Goal: Check status: Check status

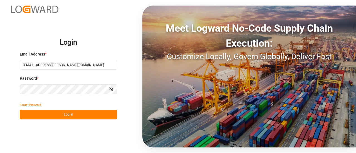
click at [51, 114] on button "Log In" at bounding box center [68, 115] width 97 height 10
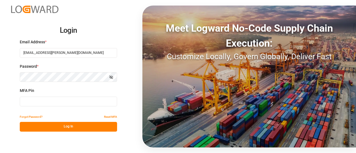
click at [52, 103] on input at bounding box center [68, 102] width 97 height 10
type input "401655"
click at [50, 127] on button "Log In" at bounding box center [68, 127] width 97 height 10
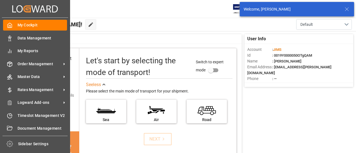
click at [14, 58] on div "My Cockpit My Cockpit Data Management Data Management My Reports My Reports Ord…" at bounding box center [35, 77] width 66 height 118
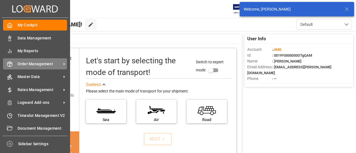
click at [14, 59] on div "Order Management Order Management" at bounding box center [35, 63] width 64 height 11
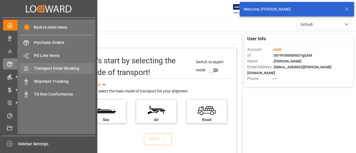
click at [60, 71] on span "Transport Order Booking" at bounding box center [64, 69] width 60 height 6
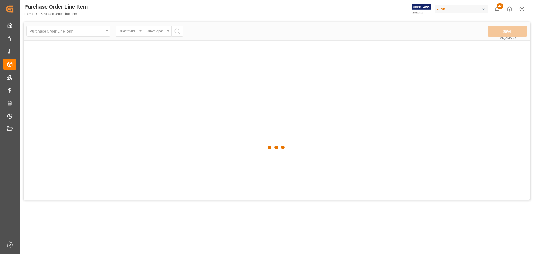
click at [122, 48] on div at bounding box center [277, 147] width 506 height 250
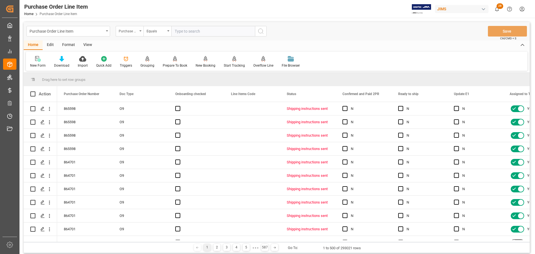
click at [131, 29] on div "Purchase Order Number" at bounding box center [128, 30] width 19 height 6
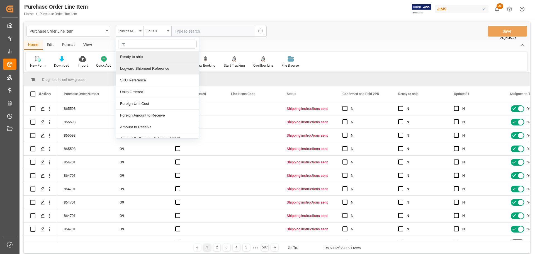
type input "ref"
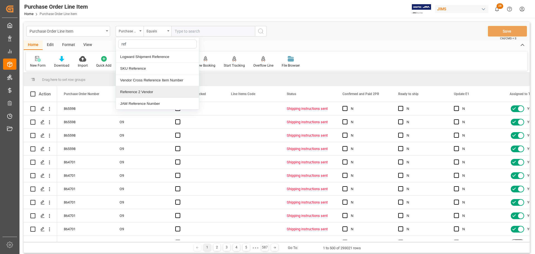
click at [139, 90] on div "Reference 2 Vendor" at bounding box center [157, 92] width 83 height 12
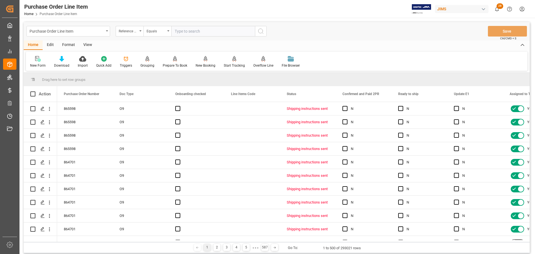
click at [217, 29] on input "text" at bounding box center [213, 31] width 84 height 11
paste input "77-10781-US"
type input "77-10781-US"
click at [262, 31] on icon "search button" at bounding box center [260, 31] width 7 height 7
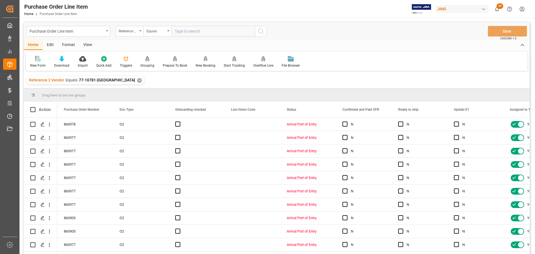
click at [87, 45] on div "View" at bounding box center [87, 44] width 17 height 9
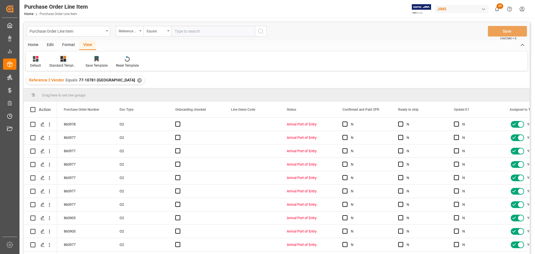
click at [67, 62] on div "Standard Templates" at bounding box center [63, 62] width 36 height 12
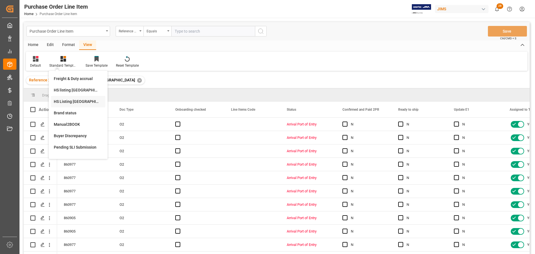
click at [70, 102] on div "HS Listing CANADA" at bounding box center [78, 102] width 49 height 6
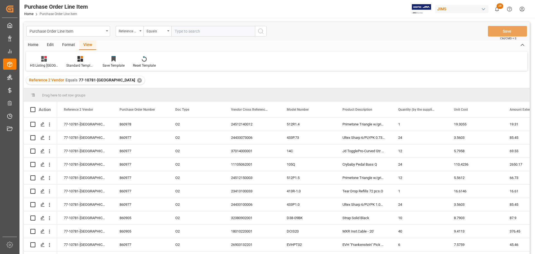
click at [33, 42] on div "Home" at bounding box center [33, 44] width 19 height 9
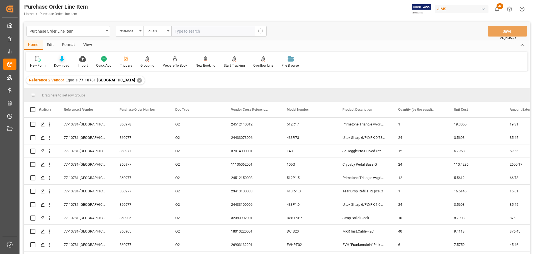
click at [65, 60] on div at bounding box center [61, 59] width 15 height 6
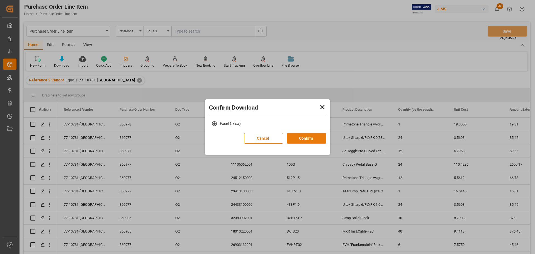
click at [300, 136] on button "Confirm" at bounding box center [306, 138] width 39 height 11
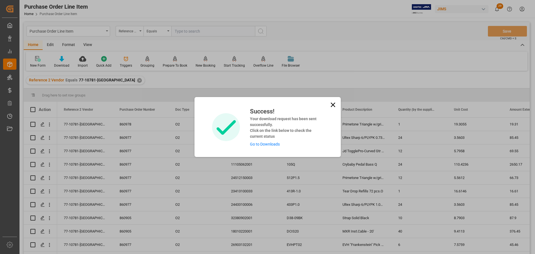
click at [263, 145] on link "Go to Downloads" at bounding box center [265, 144] width 30 height 4
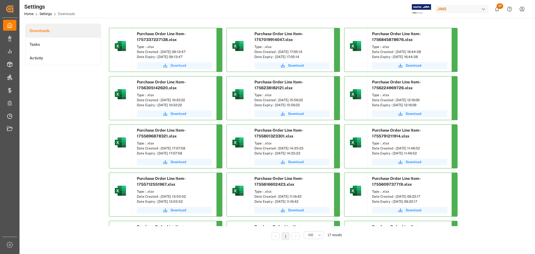
click at [171, 65] on span "Download" at bounding box center [178, 65] width 16 height 5
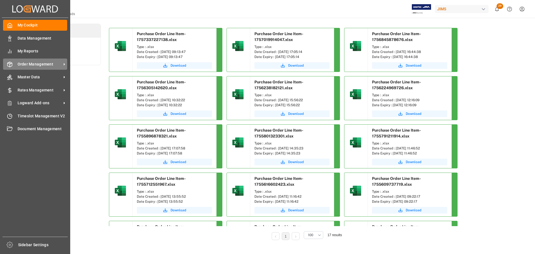
click at [21, 68] on div "Order Management Order Management" at bounding box center [35, 63] width 64 height 11
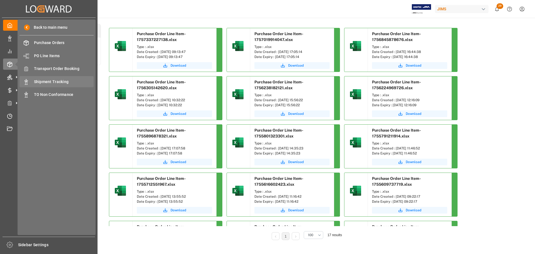
click at [53, 80] on span "Shipment Tracking" at bounding box center [64, 82] width 60 height 6
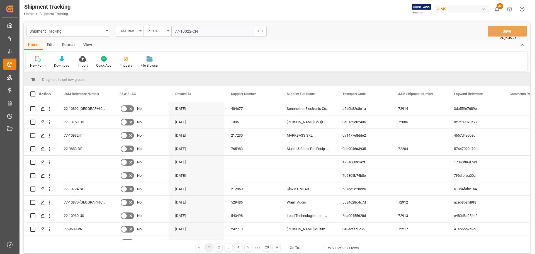
type input "77-10022-CN"
click at [261, 30] on icon "search button" at bounding box center [260, 31] width 7 height 7
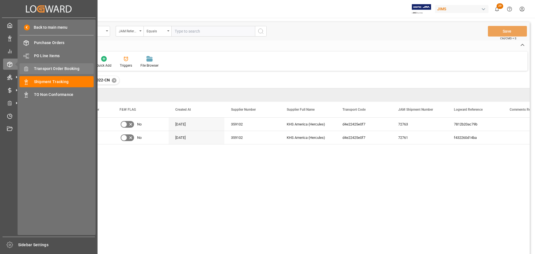
click at [72, 71] on span "Transport Order Booking" at bounding box center [64, 69] width 60 height 6
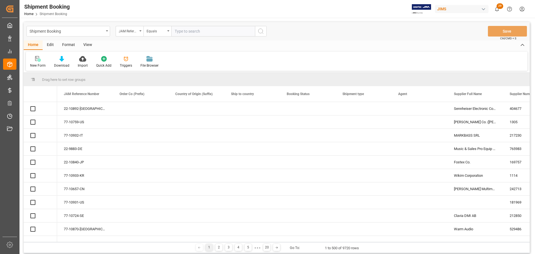
click at [208, 31] on input "text" at bounding box center [213, 31] width 84 height 11
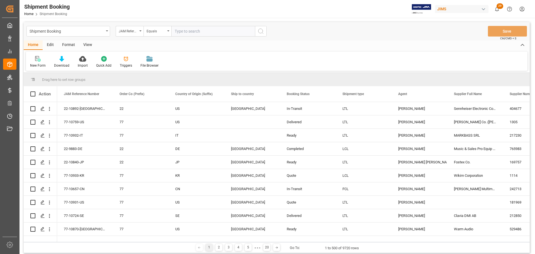
paste input "77-10022-CN"
type input "77-10022-CN"
click at [261, 33] on icon "search button" at bounding box center [260, 31] width 7 height 7
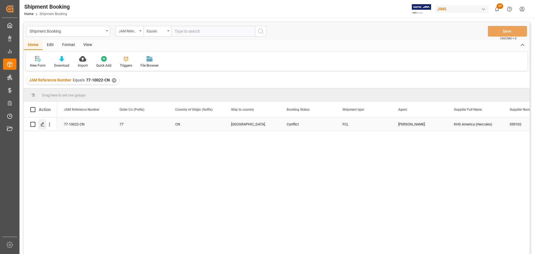
click at [44, 123] on polygon "Press SPACE to select this row." at bounding box center [42, 124] width 3 height 3
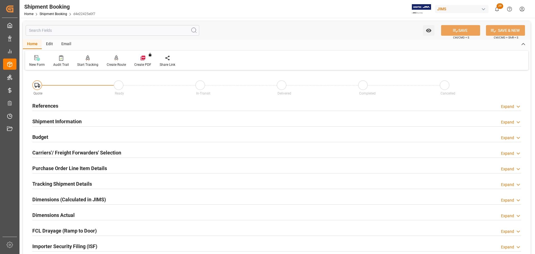
click at [67, 102] on div "References Expand" at bounding box center [276, 105] width 488 height 11
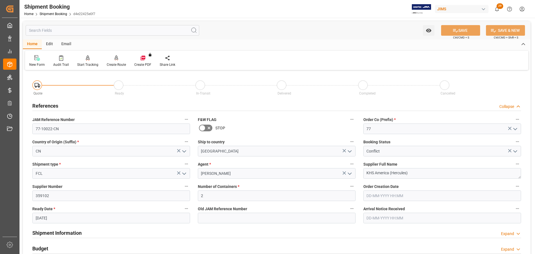
click at [59, 102] on div "References Collapse" at bounding box center [276, 105] width 488 height 11
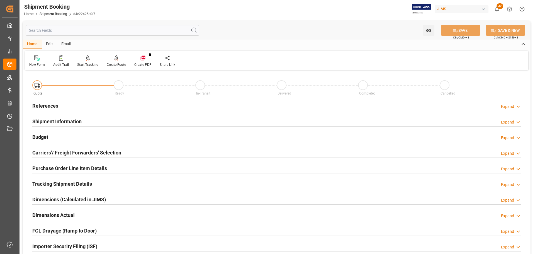
click at [56, 122] on h2 "Shipment Information" at bounding box center [56, 122] width 49 height 8
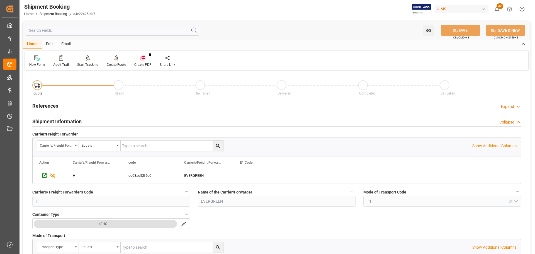
click at [56, 122] on h2 "Shipment Information" at bounding box center [56, 122] width 49 height 8
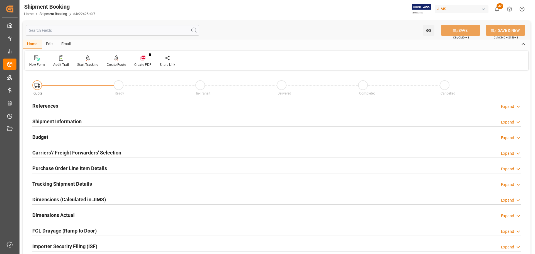
click at [91, 106] on div "References Expand" at bounding box center [276, 105] width 488 height 11
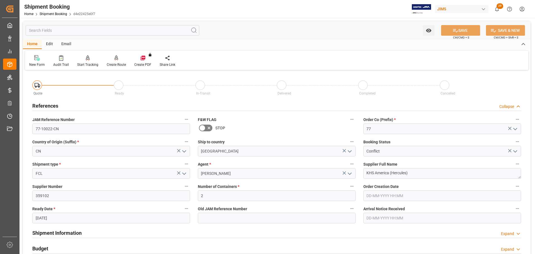
click at [91, 106] on div "References Collapse" at bounding box center [276, 105] width 488 height 11
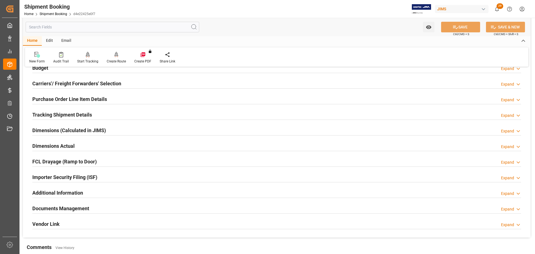
scroll to position [84, 0]
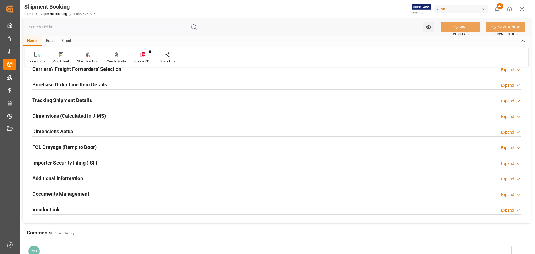
click at [91, 103] on h2 "Tracking Shipment Details" at bounding box center [62, 100] width 60 height 8
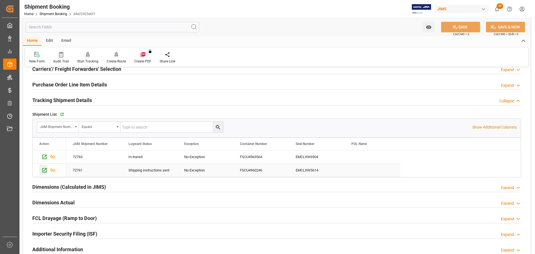
click at [43, 172] on icon "Press SPACE to select this row." at bounding box center [44, 170] width 6 height 6
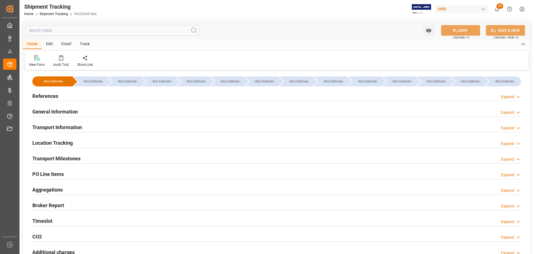
type input "[DATE]"
click at [70, 96] on div "References Expand" at bounding box center [276, 95] width 488 height 11
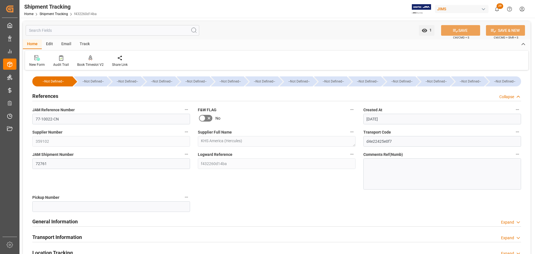
click at [62, 96] on div "References Collapse" at bounding box center [276, 95] width 488 height 11
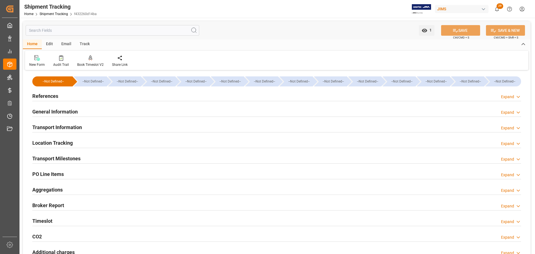
click at [70, 97] on div "References Expand" at bounding box center [276, 95] width 488 height 11
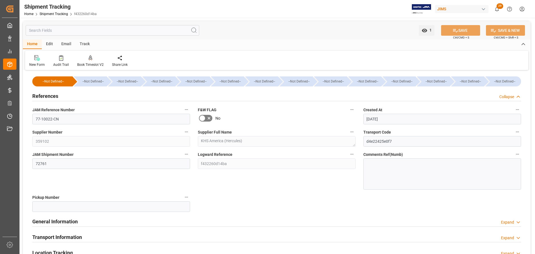
click at [70, 97] on div "References Collapse" at bounding box center [276, 95] width 488 height 11
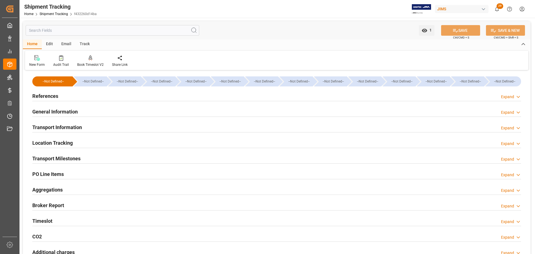
click at [71, 111] on h2 "General Information" at bounding box center [54, 112] width 45 height 8
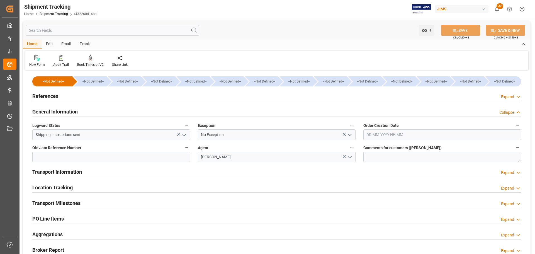
click at [72, 111] on h2 "General Information" at bounding box center [54, 112] width 45 height 8
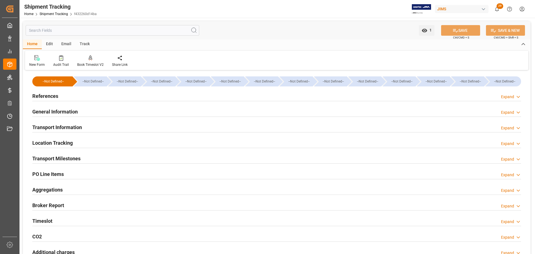
click at [72, 126] on h2 "Transport Information" at bounding box center [57, 127] width 50 height 8
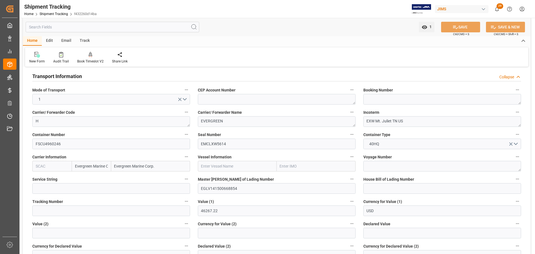
scroll to position [56, 0]
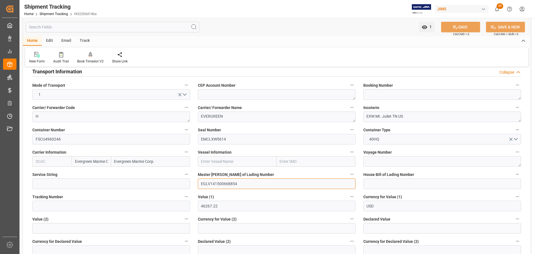
click at [260, 183] on input "EGLV141500668854" at bounding box center [277, 183] width 158 height 11
drag, startPoint x: 252, startPoint y: 184, endPoint x: 210, endPoint y: 189, distance: 42.8
click at [210, 189] on input "EGLV141500668854" at bounding box center [277, 183] width 158 height 11
click at [379, 92] on textarea at bounding box center [442, 94] width 158 height 11
paste textarea "141500668854"
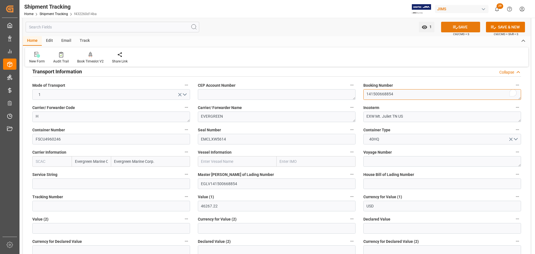
type textarea "141500668854"
click at [471, 25] on button "SAVE" at bounding box center [460, 27] width 39 height 11
click at [66, 73] on h2 "Transport Information" at bounding box center [57, 72] width 50 height 8
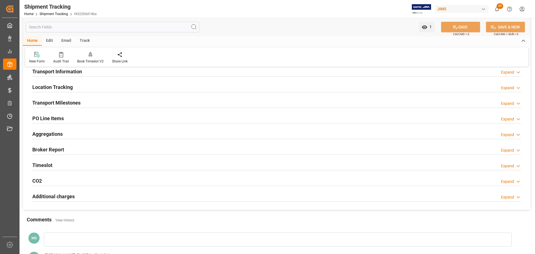
click at [66, 73] on h2 "Transport Information" at bounding box center [57, 72] width 50 height 8
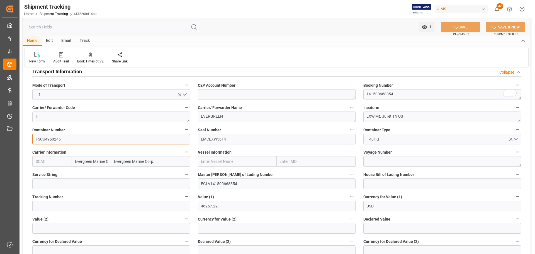
drag, startPoint x: 69, startPoint y: 141, endPoint x: 30, endPoint y: 141, distance: 38.4
click at [30, 141] on div "Container Number FSCU4960246" at bounding box center [110, 135] width 165 height 22
drag, startPoint x: 405, startPoint y: 94, endPoint x: 337, endPoint y: 98, distance: 67.8
click at [337, 98] on div "--Not Defined-- --Not Defined-- --Not Defined-- --Not Defined-- --Not Defined--…" at bounding box center [276, 224] width 507 height 417
drag, startPoint x: 107, startPoint y: 73, endPoint x: 111, endPoint y: 77, distance: 4.7
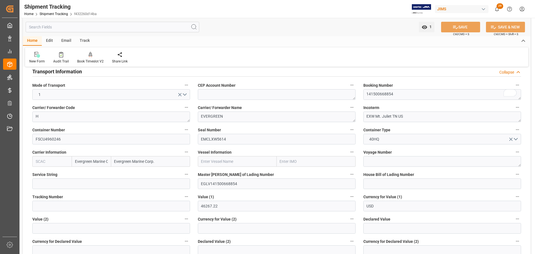
click at [107, 73] on div "Transport Information Collapse" at bounding box center [276, 71] width 488 height 11
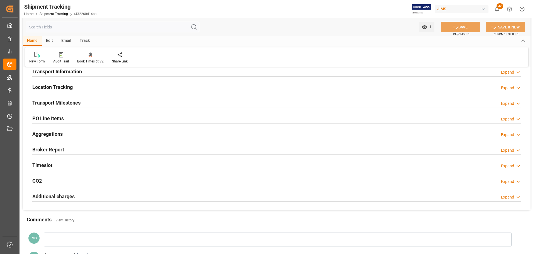
click at [136, 105] on div "Transport Milestones Expand" at bounding box center [276, 102] width 488 height 11
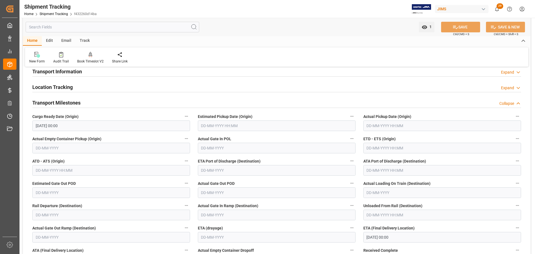
scroll to position [84, 0]
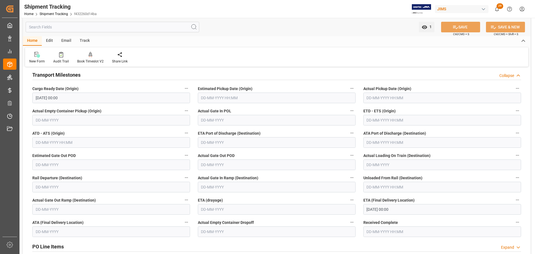
click at [248, 94] on input "text" at bounding box center [277, 97] width 158 height 11
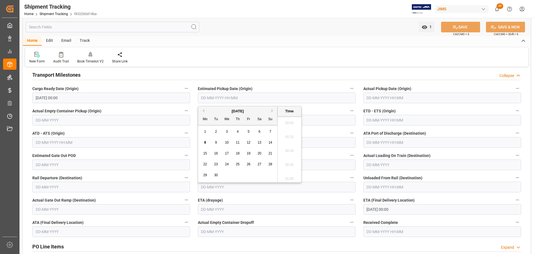
scroll to position [503, 0]
click at [203, 111] on button "Previous Month" at bounding box center [202, 110] width 3 height 3
click at [269, 153] on span "20" at bounding box center [270, 153] width 4 height 4
type input "20-07-2025 00:00"
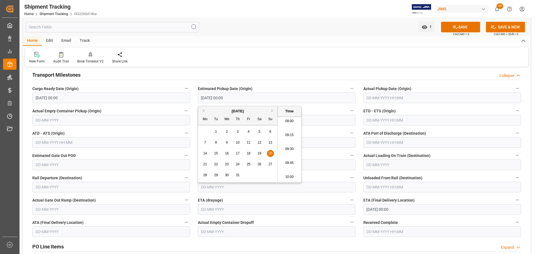
click at [388, 96] on input "text" at bounding box center [442, 97] width 158 height 11
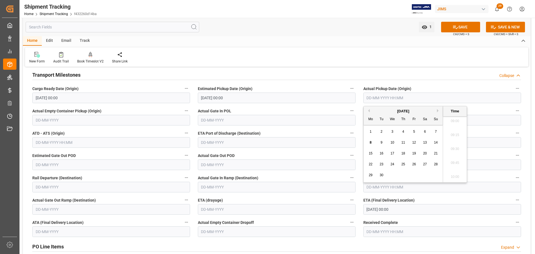
click at [368, 110] on button "Previous Month" at bounding box center [367, 110] width 3 height 3
click at [436, 153] on span "20" at bounding box center [436, 153] width 4 height 4
type input "20-07-2025 00:00"
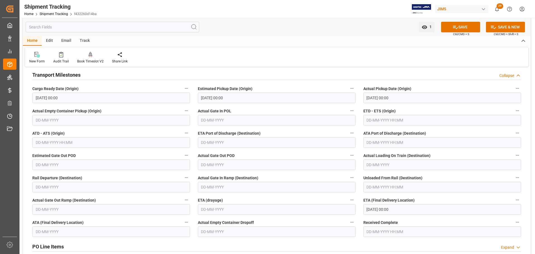
click at [429, 86] on label "Actual Pickup Date (Origin)" at bounding box center [442, 89] width 158 height 8
click at [513, 86] on button "Actual Pickup Date (Origin)" at bounding box center [516, 88] width 7 height 7
click at [457, 24] on div at bounding box center [267, 127] width 535 height 254
click at [457, 26] on button "SAVE" at bounding box center [460, 27] width 39 height 11
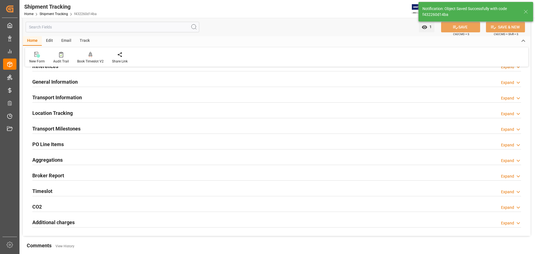
scroll to position [28, 0]
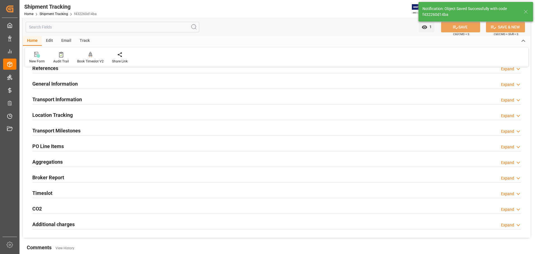
click at [119, 133] on div "Transport Milestones Expand" at bounding box center [276, 130] width 488 height 11
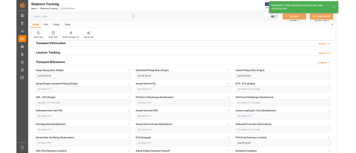
scroll to position [84, 0]
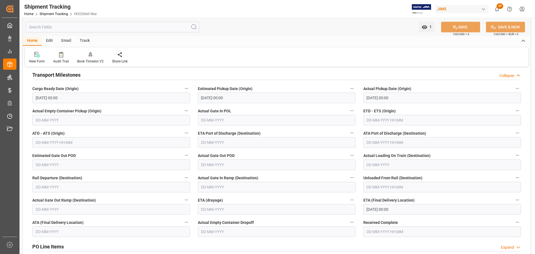
click at [84, 118] on input "text" at bounding box center [111, 120] width 158 height 11
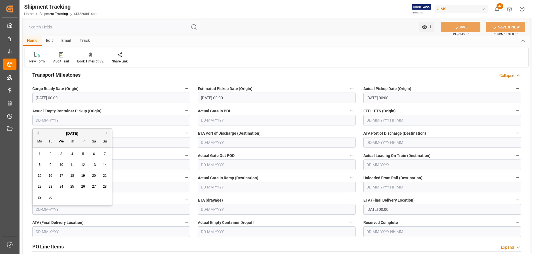
click at [37, 133] on button "Previous Month" at bounding box center [36, 132] width 3 height 3
click at [102, 175] on div "20" at bounding box center [104, 175] width 7 height 7
type input "20-07-2025"
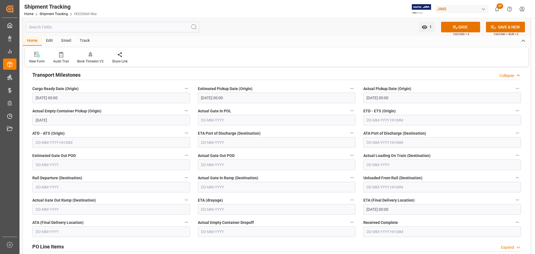
click at [366, 165] on input "text" at bounding box center [442, 164] width 158 height 11
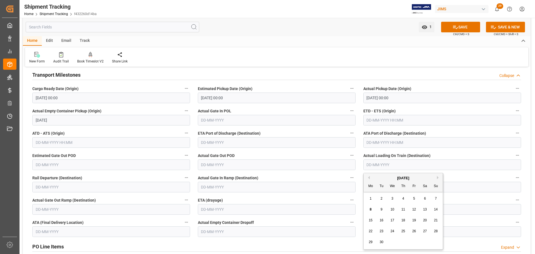
click at [404, 199] on span "4" at bounding box center [403, 198] width 2 height 4
type input "04-09-2025"
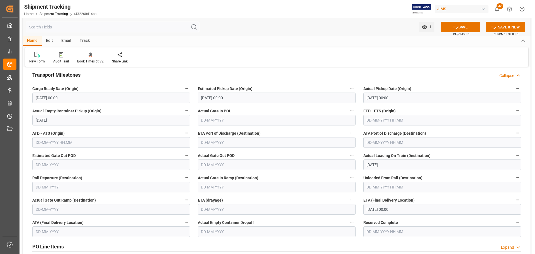
click at [64, 188] on input "text" at bounding box center [111, 187] width 158 height 11
click at [72, 127] on span "4" at bounding box center [72, 126] width 2 height 4
type input "04-09-2025"
click at [450, 28] on button "SAVE" at bounding box center [460, 27] width 39 height 11
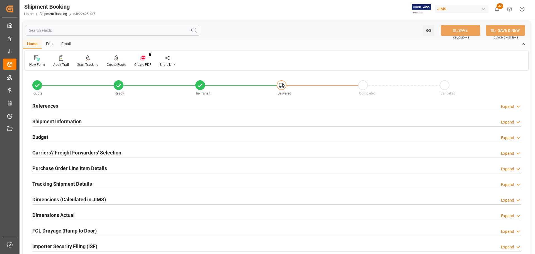
click at [163, 102] on div "References Expand" at bounding box center [276, 105] width 488 height 11
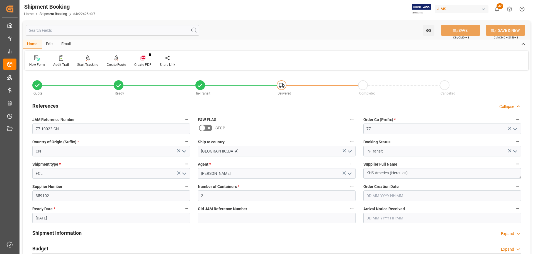
click at [153, 105] on div "References Collapse" at bounding box center [276, 105] width 488 height 11
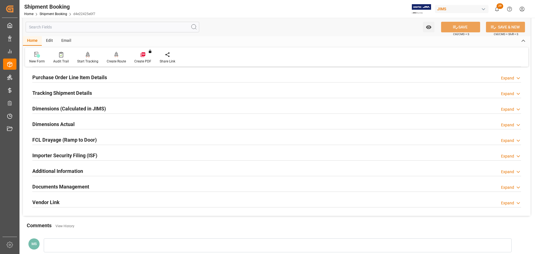
scroll to position [111, 0]
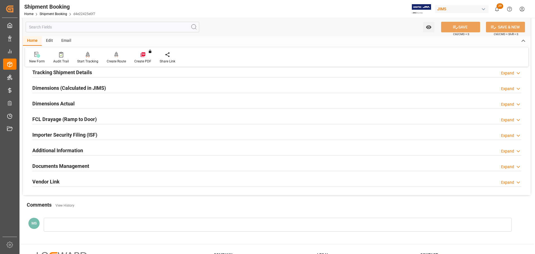
click at [66, 74] on h2 "Tracking Shipment Details" at bounding box center [62, 73] width 60 height 8
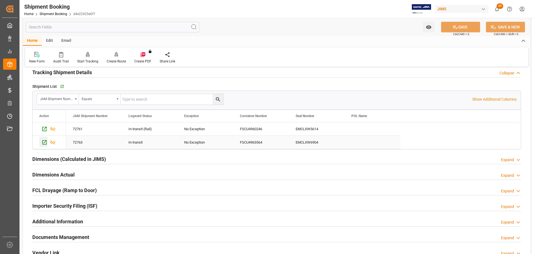
click at [45, 140] on icon "Press SPACE to select this row." at bounding box center [44, 142] width 6 height 6
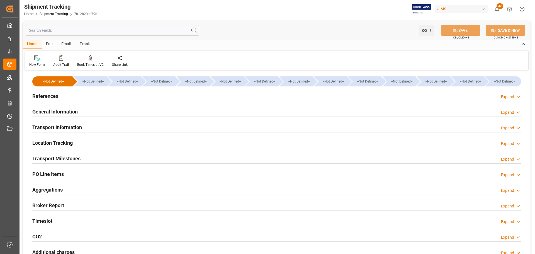
click at [106, 156] on div "Transport Milestones Expand" at bounding box center [276, 158] width 488 height 11
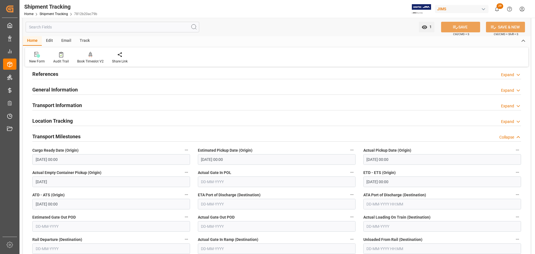
scroll to position [56, 0]
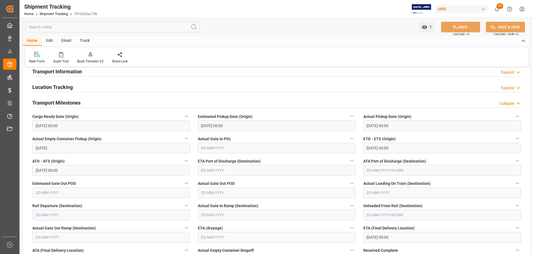
click at [92, 100] on div "Transport Milestones Collapse" at bounding box center [276, 102] width 488 height 11
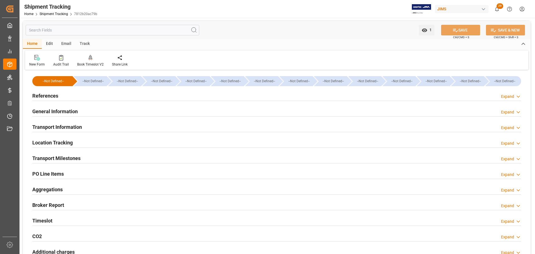
scroll to position [0, 0]
click at [91, 107] on div "General Information Expand" at bounding box center [276, 111] width 488 height 11
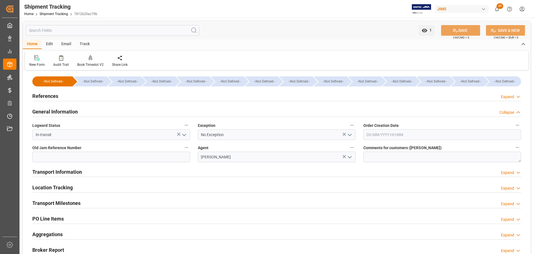
click at [91, 110] on div "General Information Collapse" at bounding box center [276, 111] width 488 height 11
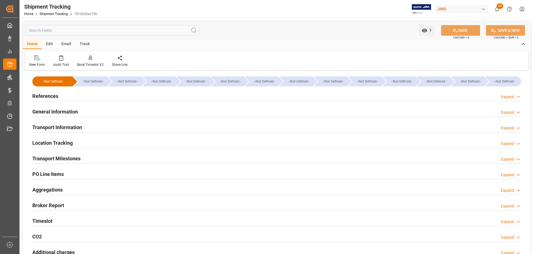
click at [92, 128] on div "Transport Information Expand" at bounding box center [276, 126] width 488 height 11
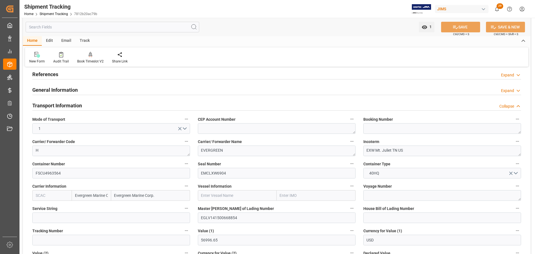
scroll to position [56, 0]
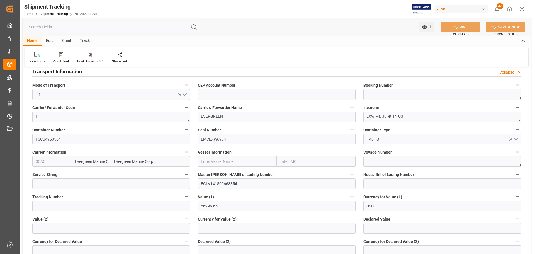
click at [115, 74] on div "Transport Information Collapse" at bounding box center [276, 71] width 488 height 11
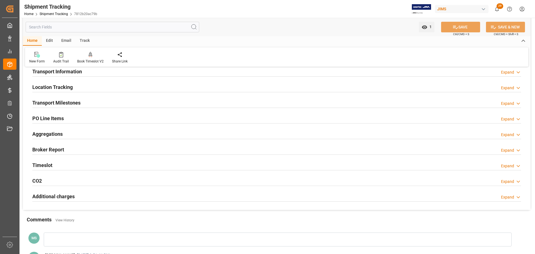
click at [117, 106] on div "Transport Milestones Expand" at bounding box center [276, 102] width 488 height 11
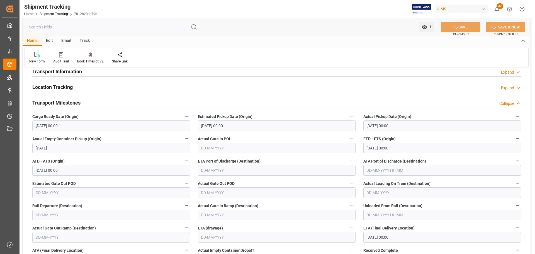
scroll to position [84, 0]
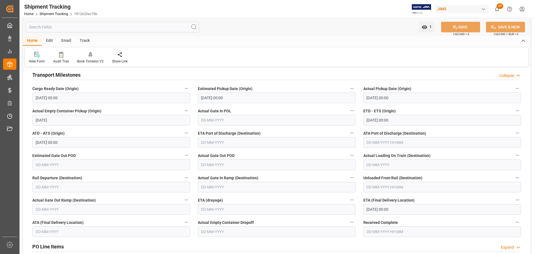
click at [412, 167] on input "text" at bounding box center [442, 164] width 158 height 11
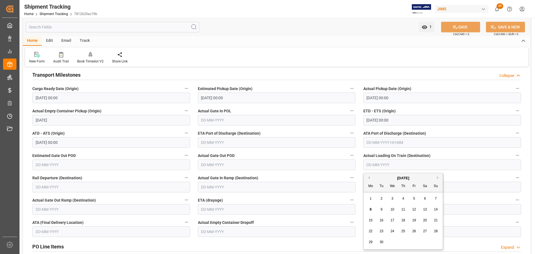
click at [402, 197] on span "4" at bounding box center [403, 198] width 2 height 4
type input "04-09-2025"
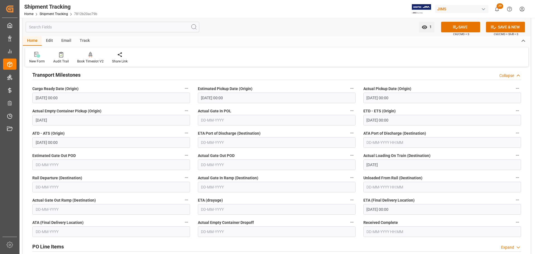
click at [56, 190] on input "text" at bounding box center [111, 187] width 158 height 11
click at [74, 127] on div "4" at bounding box center [72, 126] width 7 height 7
type input "04-09-2025"
click at [462, 29] on button "SAVE" at bounding box center [460, 27] width 39 height 11
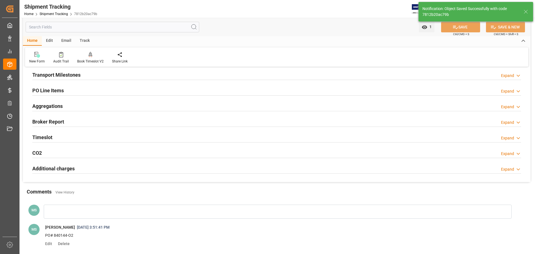
scroll to position [56, 0]
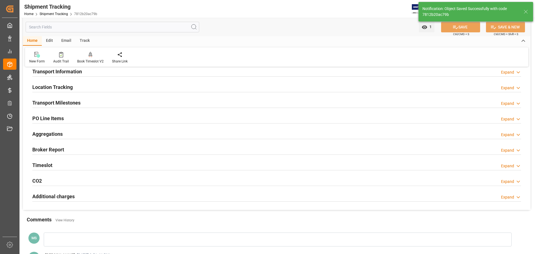
click at [63, 99] on h2 "Transport Milestones" at bounding box center [56, 103] width 48 height 8
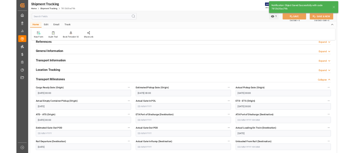
scroll to position [0, 0]
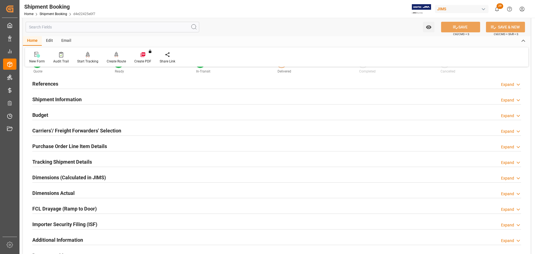
scroll to position [56, 0]
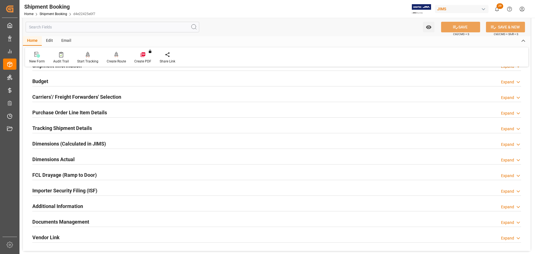
click at [86, 126] on h2 "Tracking Shipment Details" at bounding box center [62, 128] width 60 height 8
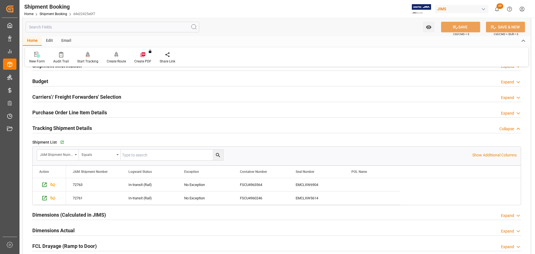
click at [86, 126] on h2 "Tracking Shipment Details" at bounding box center [62, 128] width 60 height 8
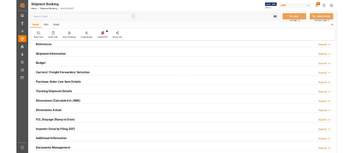
scroll to position [0, 0]
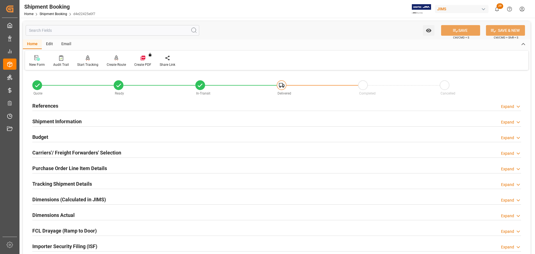
click at [83, 107] on div "References Expand" at bounding box center [276, 105] width 488 height 11
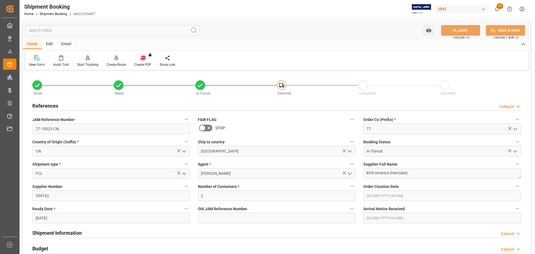
click at [83, 107] on div "References Collapse" at bounding box center [276, 105] width 488 height 11
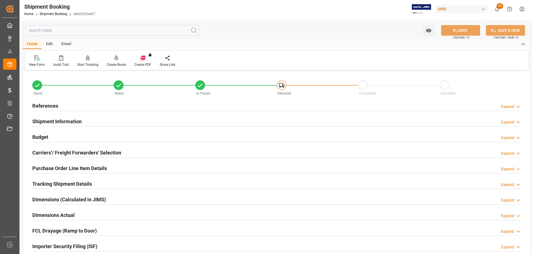
click at [83, 107] on div "References Expand" at bounding box center [276, 105] width 488 height 11
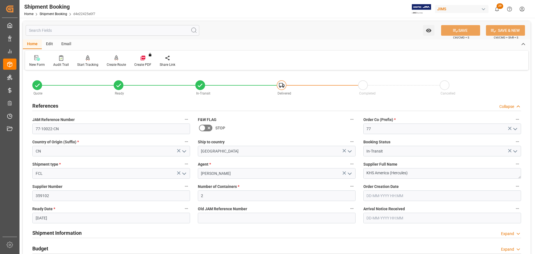
click at [83, 107] on div "References Collapse" at bounding box center [276, 105] width 488 height 11
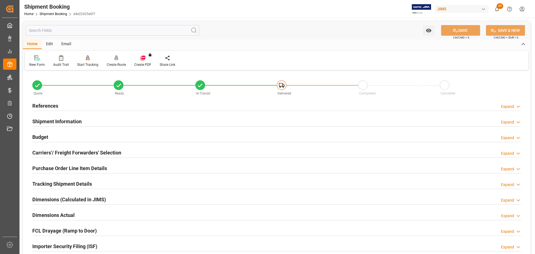
click at [83, 107] on div "References Expand" at bounding box center [276, 105] width 488 height 11
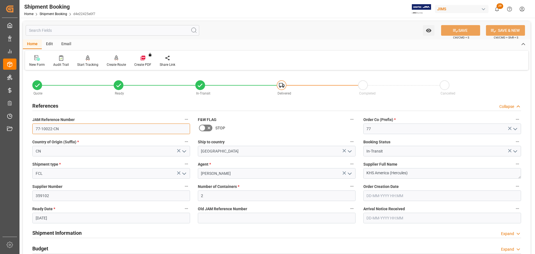
drag, startPoint x: 67, startPoint y: 126, endPoint x: 32, endPoint y: 129, distance: 34.4
click at [32, 129] on input "77-10022-CN" at bounding box center [111, 128] width 158 height 11
